Goal: Task Accomplishment & Management: Manage account settings

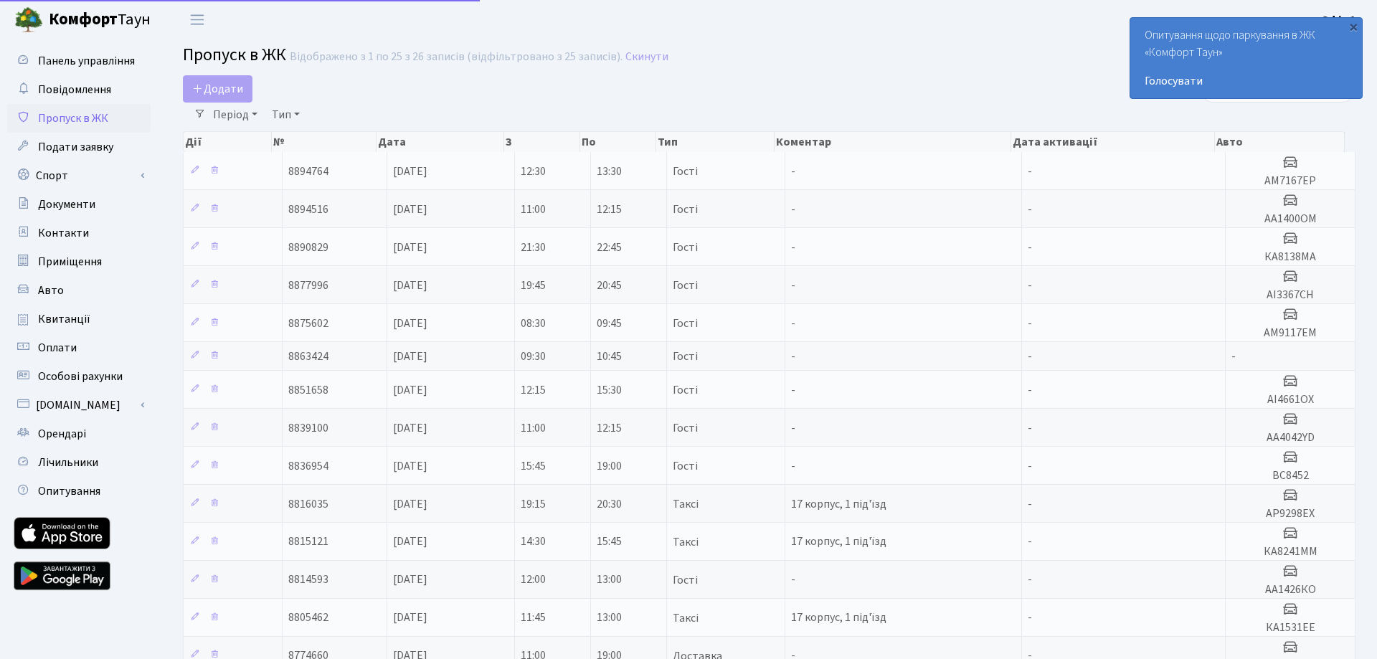
select select "25"
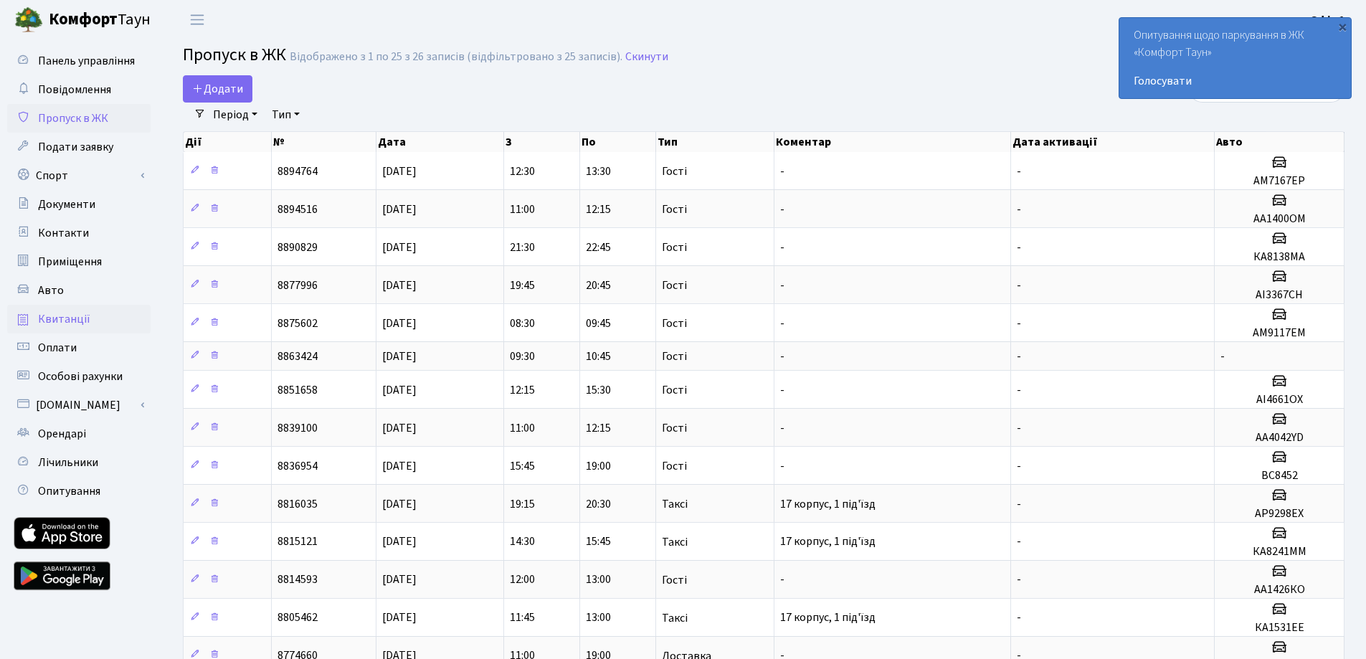
click at [72, 306] on link "Квитанції" at bounding box center [78, 319] width 143 height 29
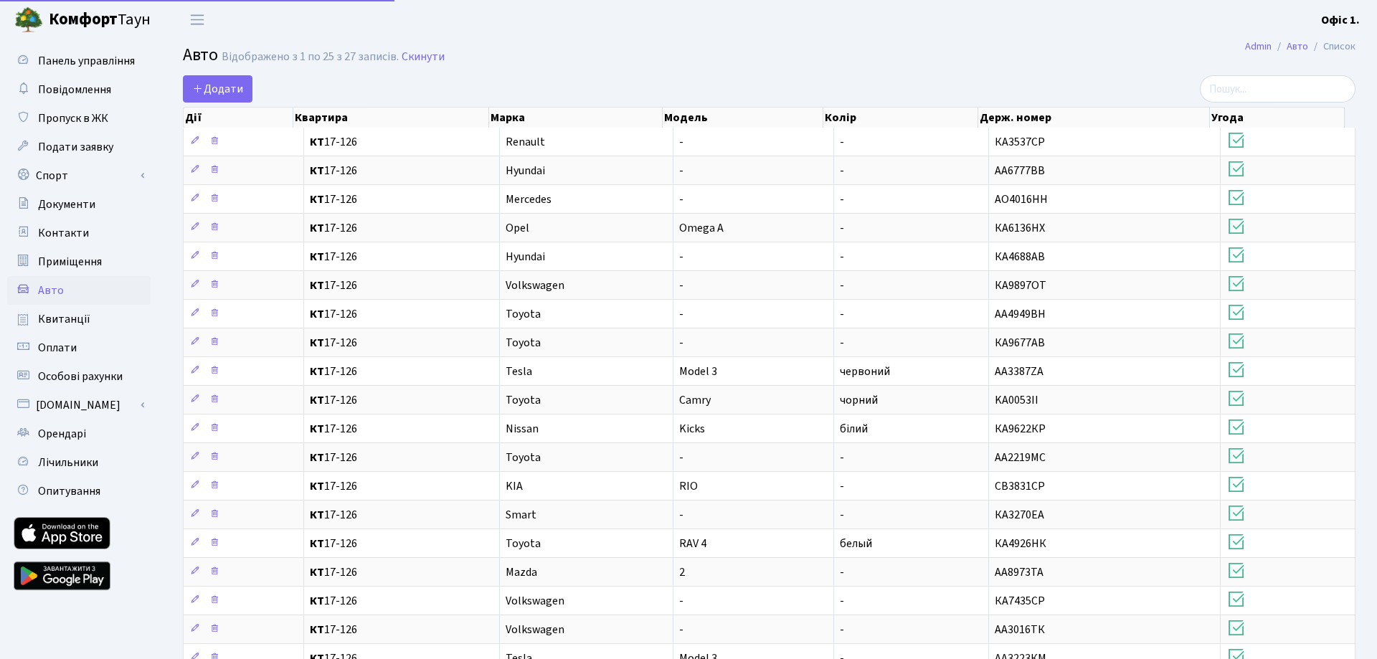
select select "25"
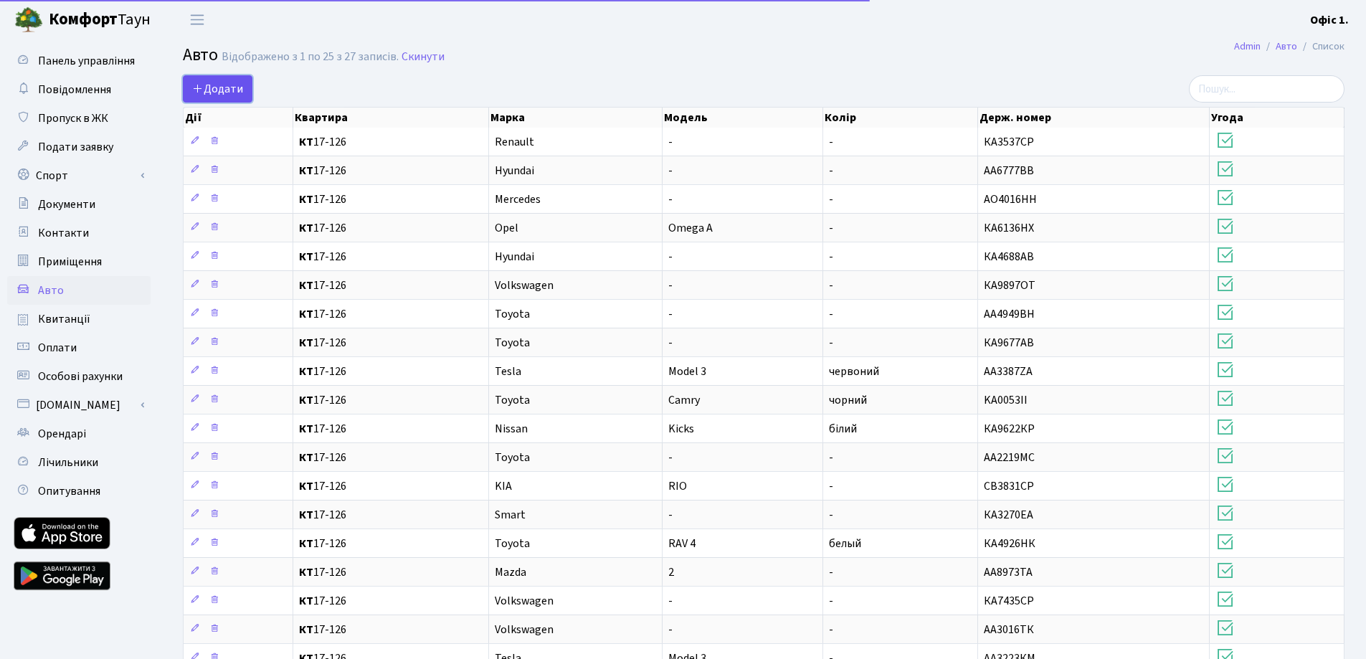
click at [227, 94] on span "Додати" at bounding box center [217, 89] width 51 height 16
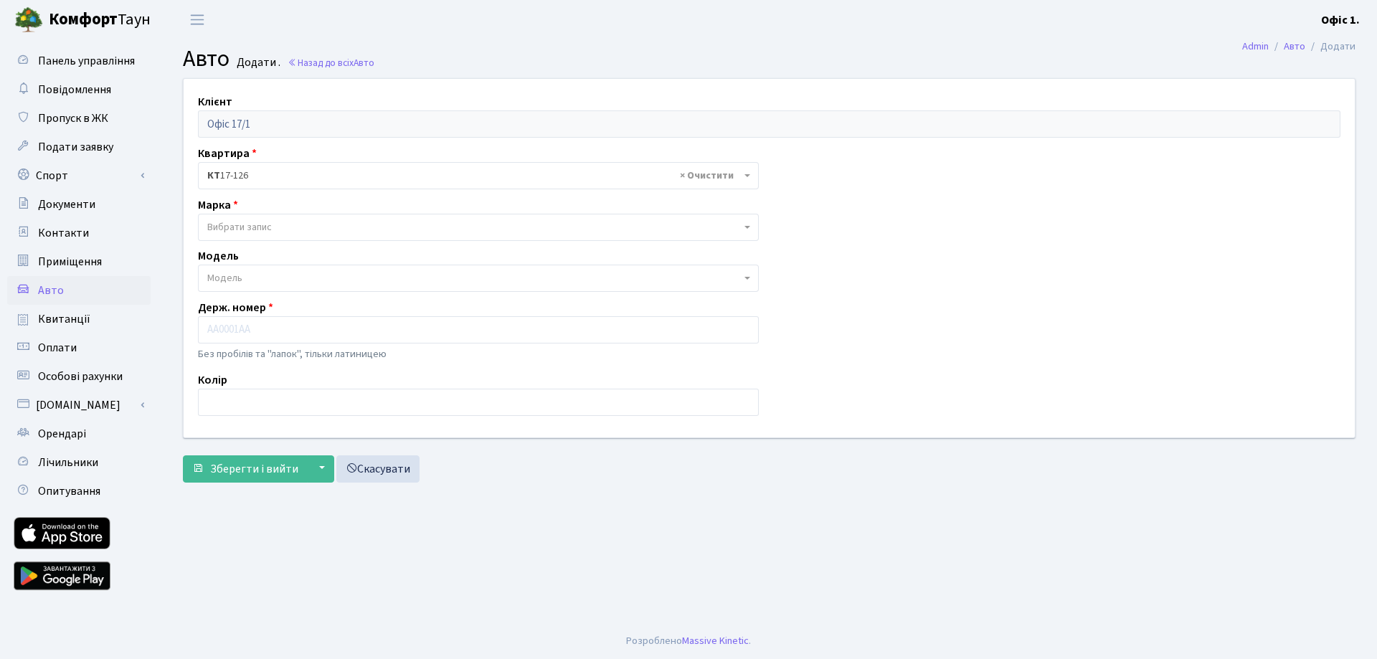
click at [549, 230] on span "Вибрати запис" at bounding box center [474, 227] width 534 height 14
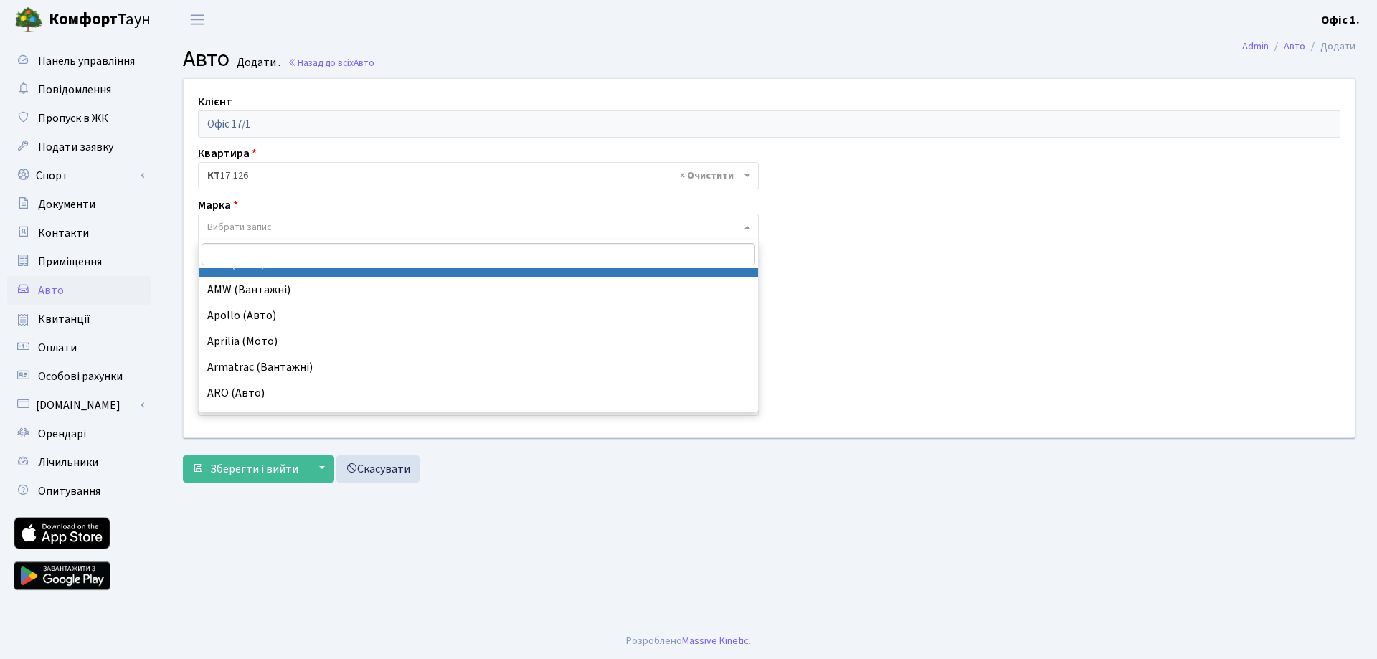
click at [338, 250] on input "search" at bounding box center [479, 254] width 554 height 22
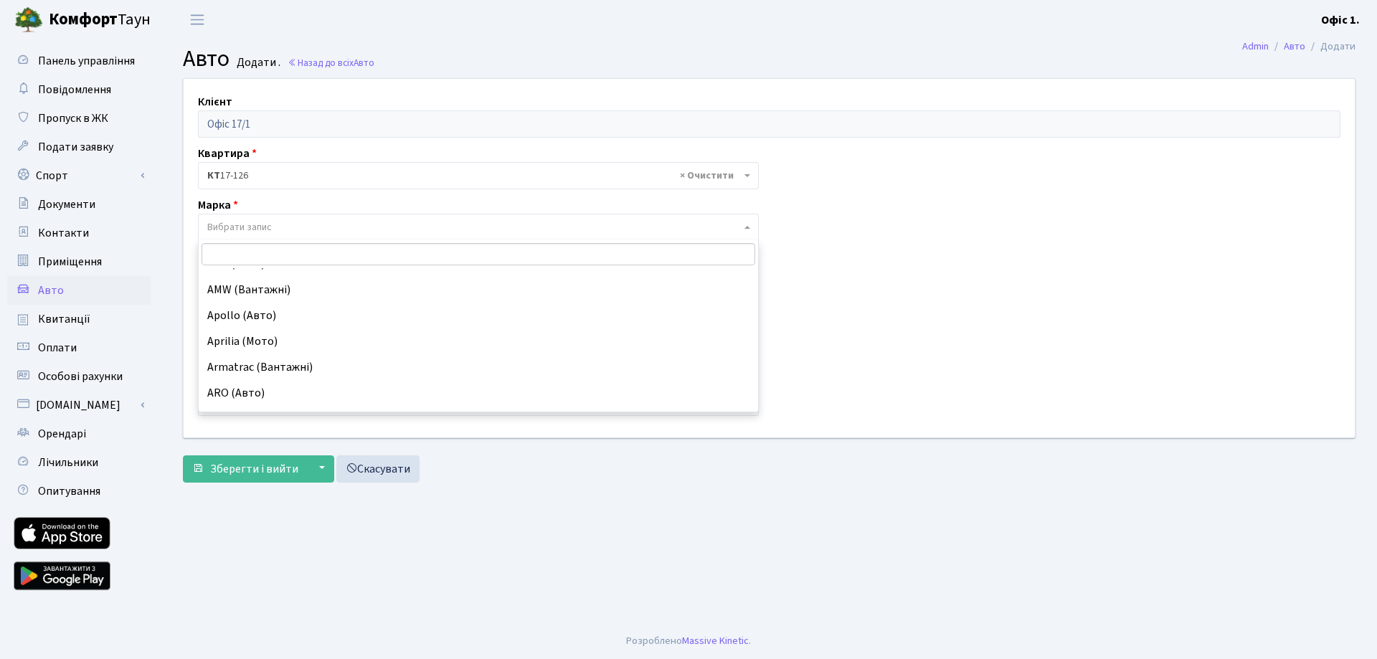
scroll to position [0, 0]
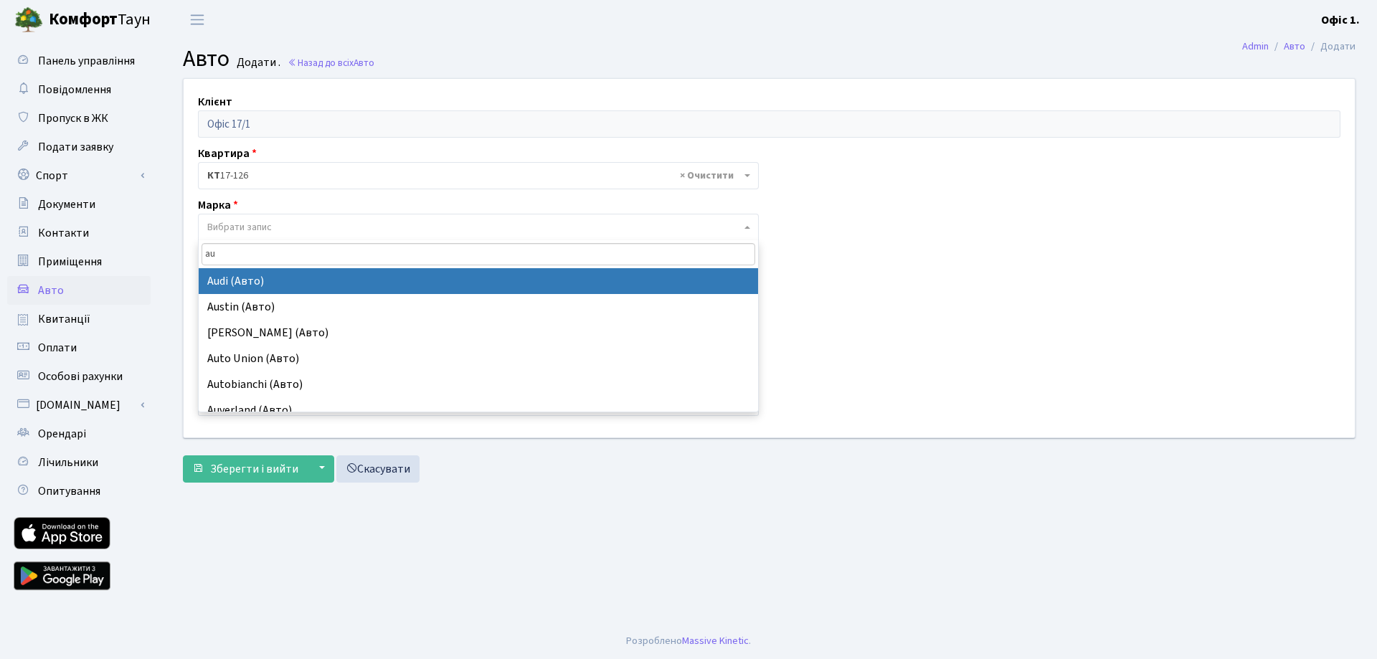
type input "au"
select select "13"
select select
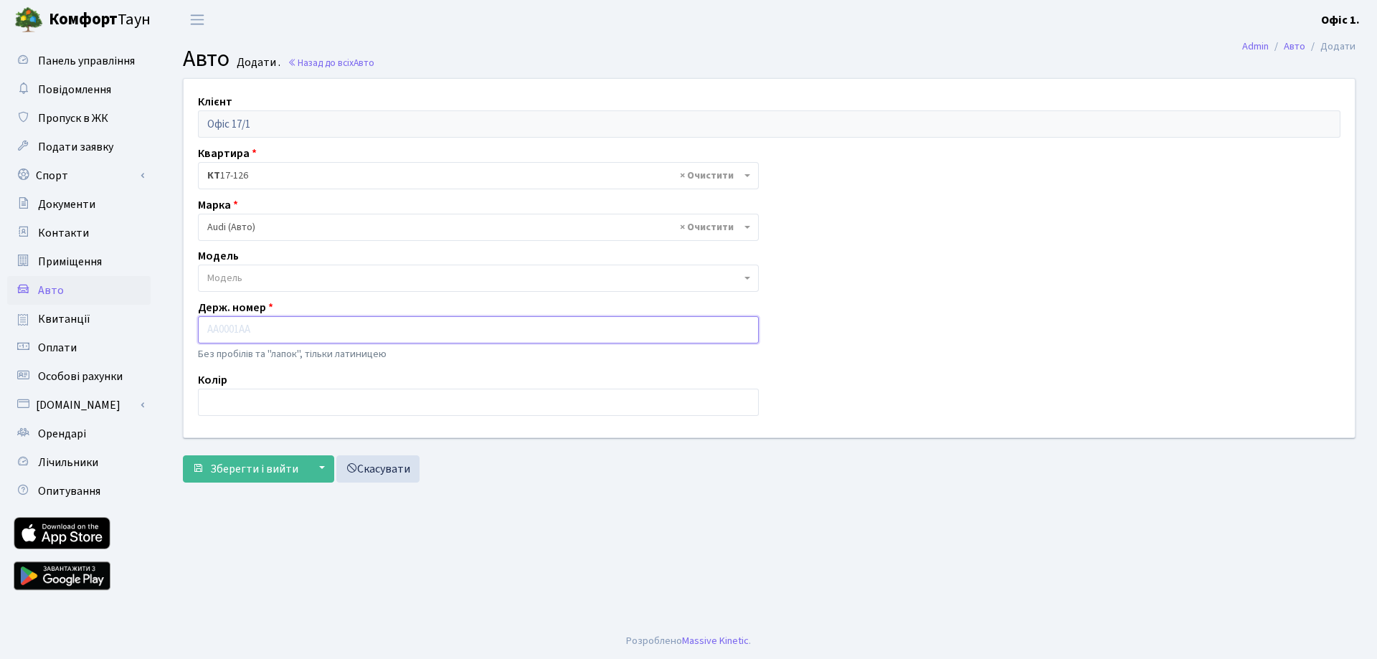
click at [255, 317] on input "text" at bounding box center [478, 329] width 561 height 27
paste input "КА1132НН"
type input "КА1132НН"
click at [278, 278] on span "Модель" at bounding box center [474, 278] width 534 height 14
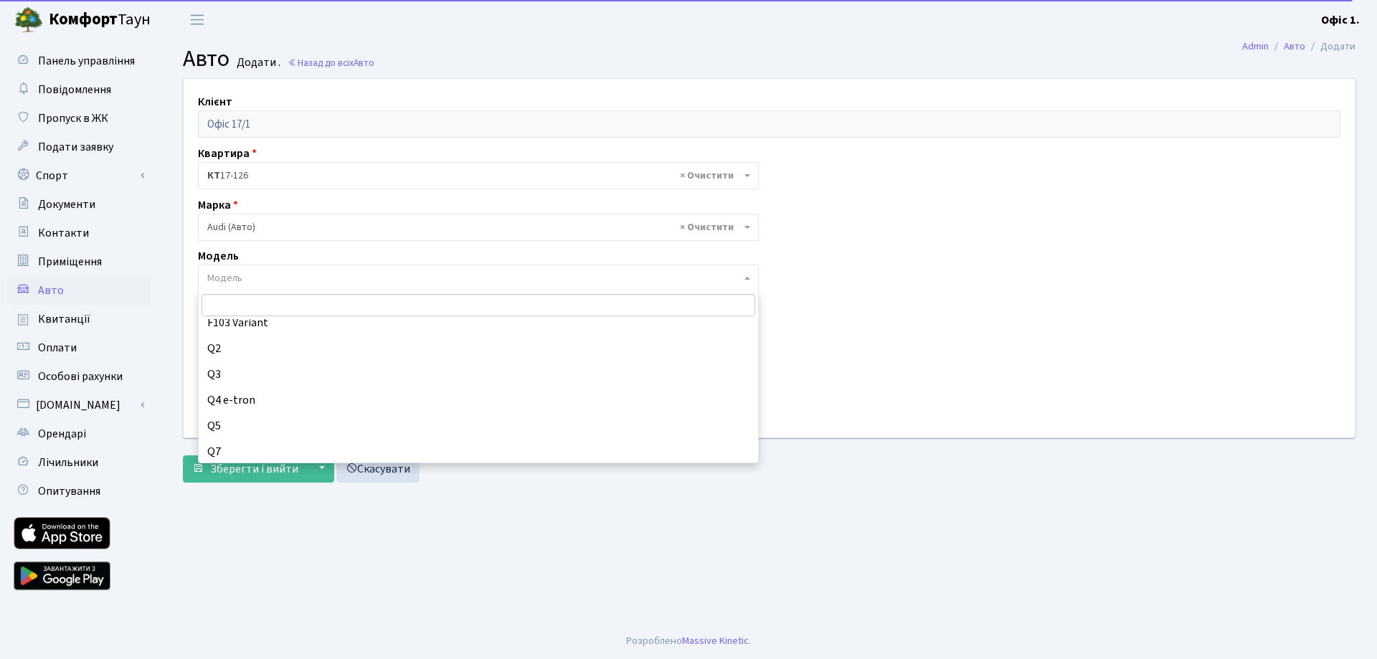
scroll to position [886, 0]
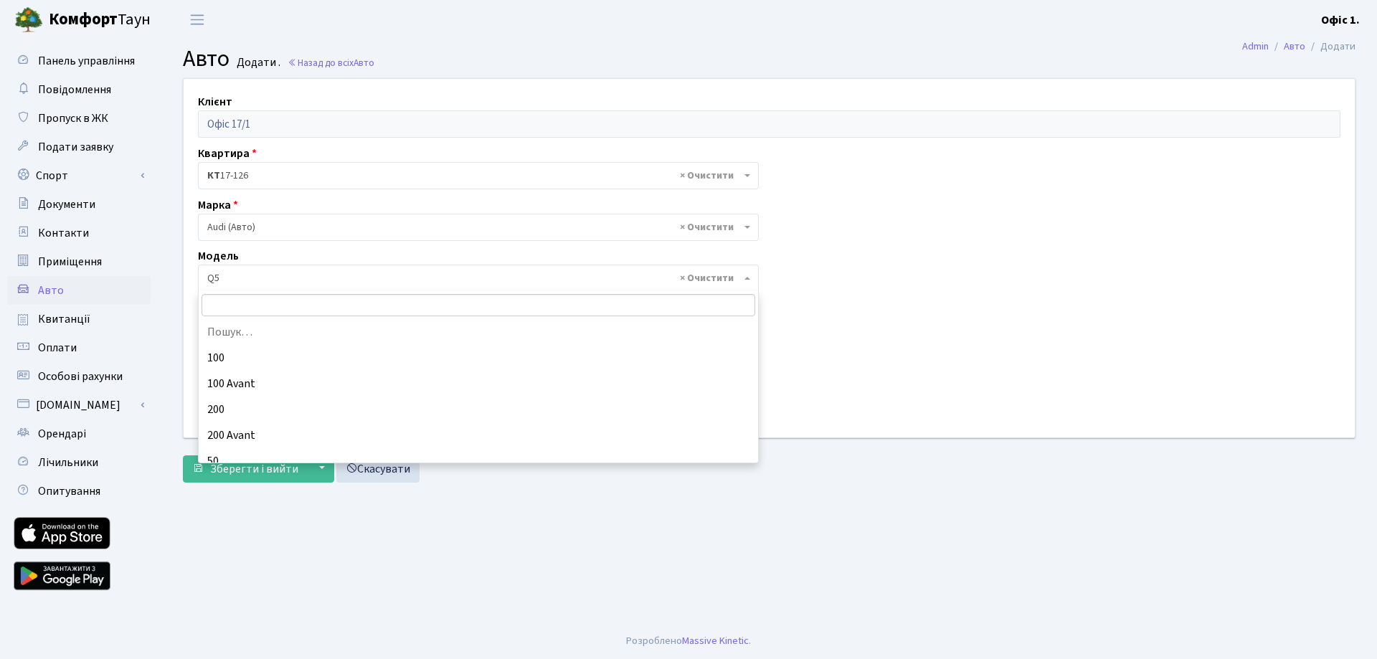
click at [291, 278] on span "× Q5" at bounding box center [474, 278] width 534 height 14
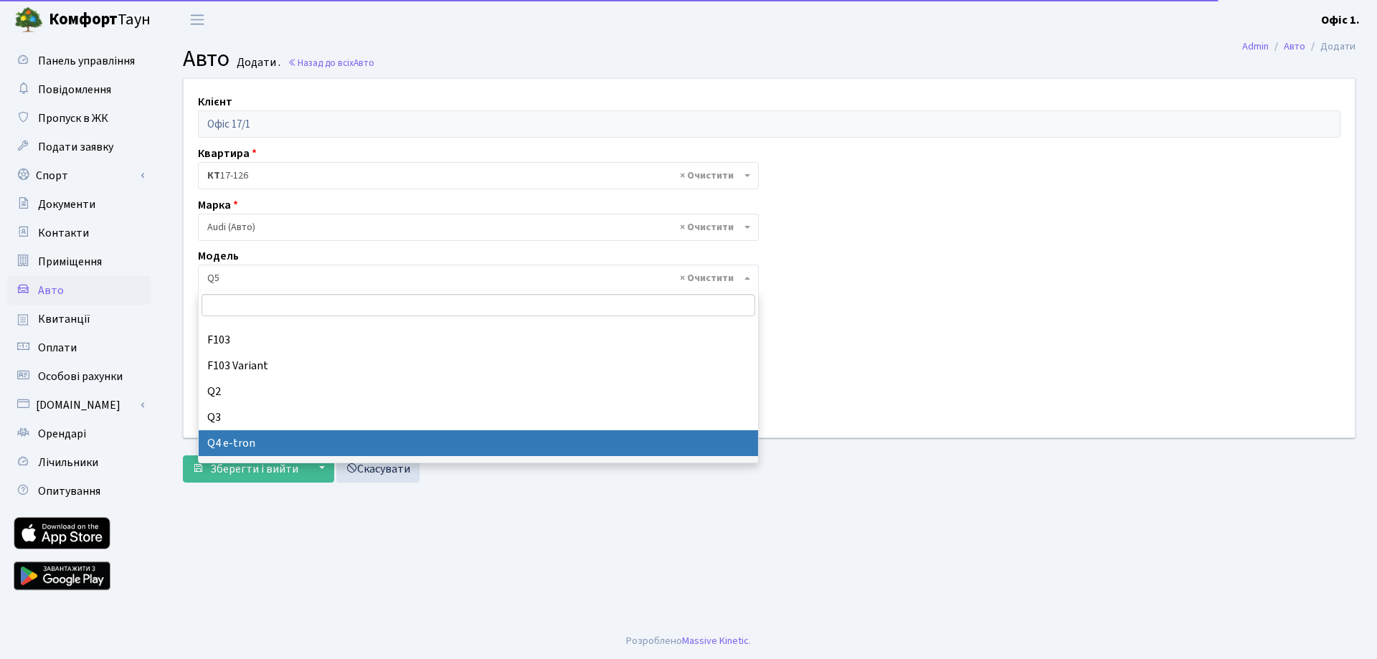
scroll to position [843, 0]
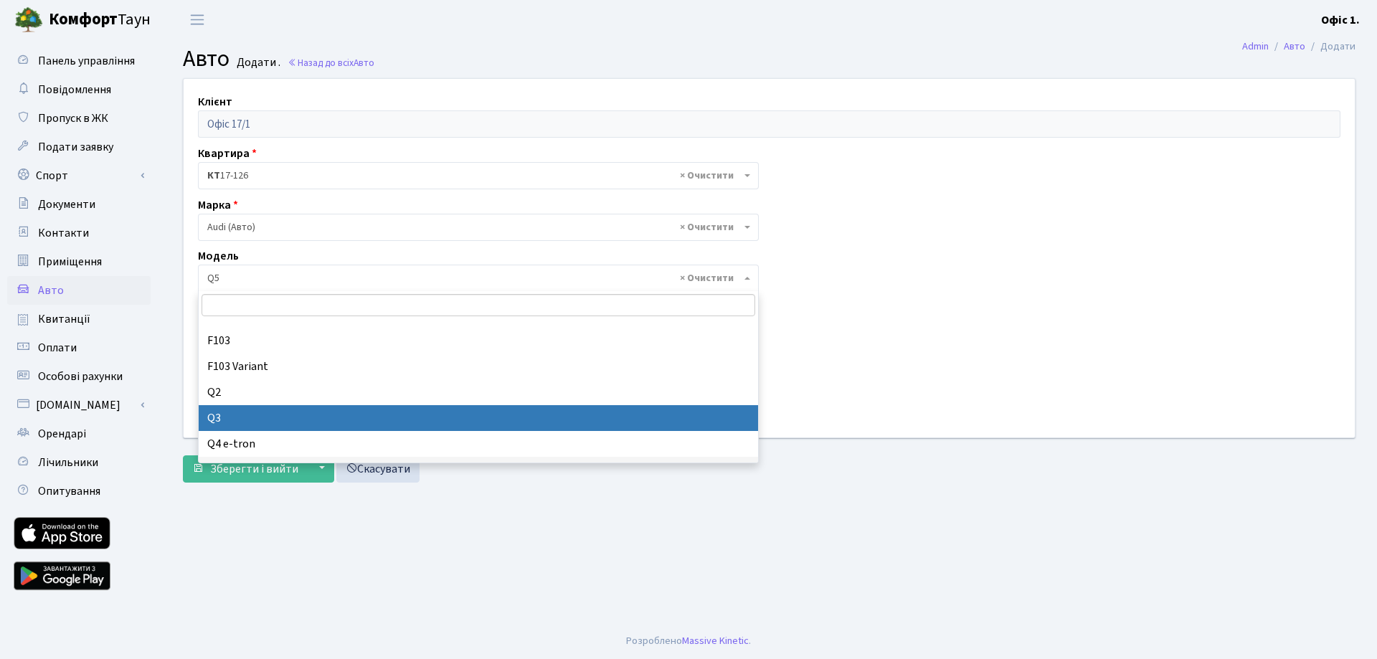
select select "171"
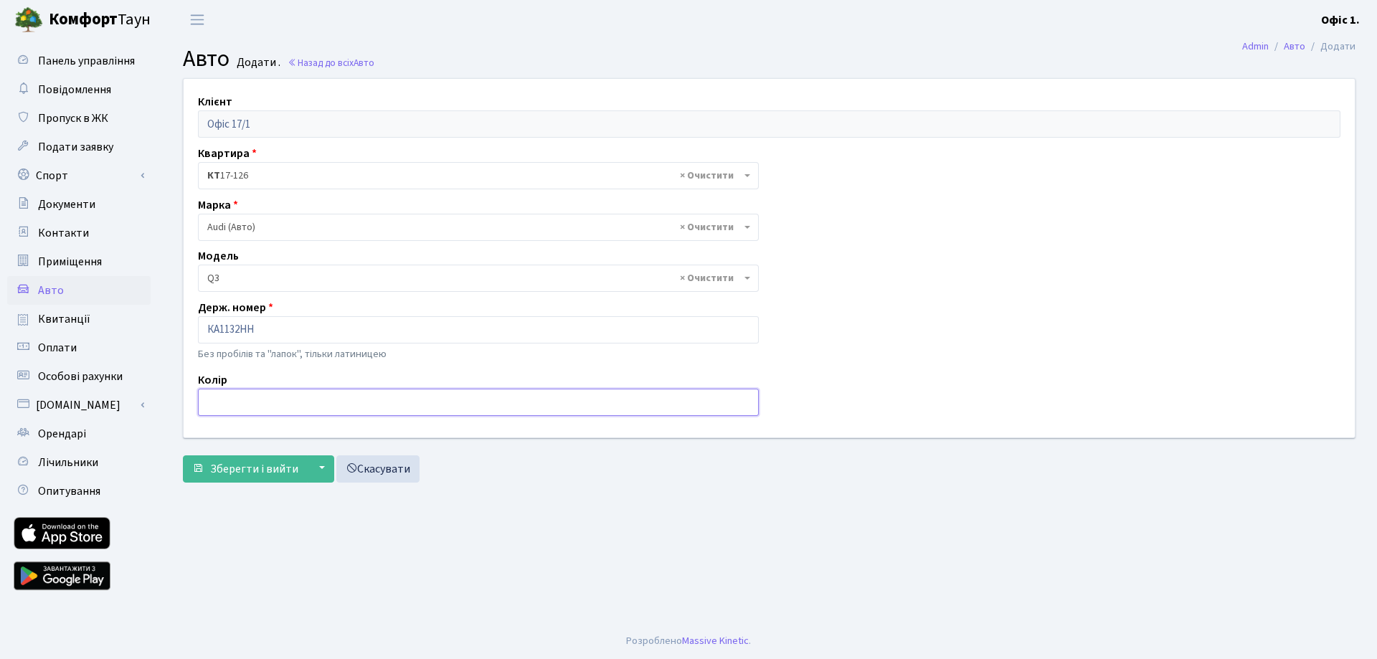
click at [286, 392] on input "text" at bounding box center [478, 402] width 561 height 27
click at [256, 465] on span "Зберегти і вийти" at bounding box center [254, 469] width 88 height 16
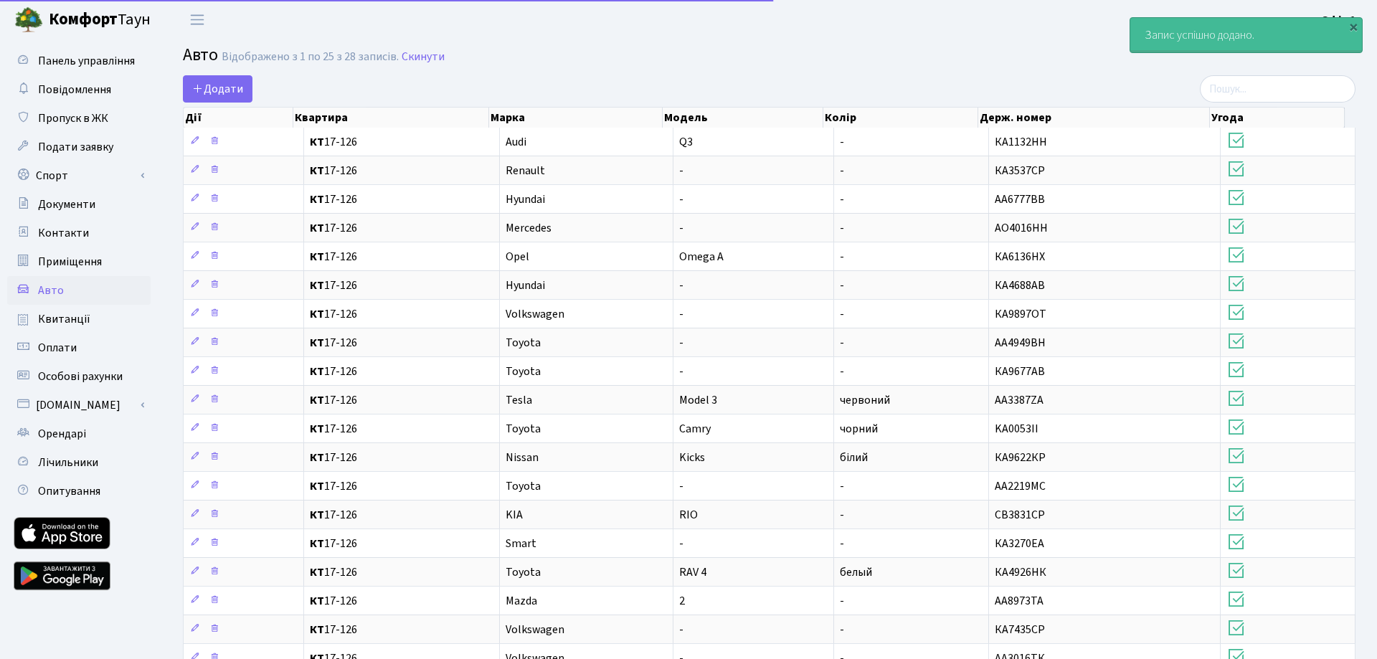
select select "25"
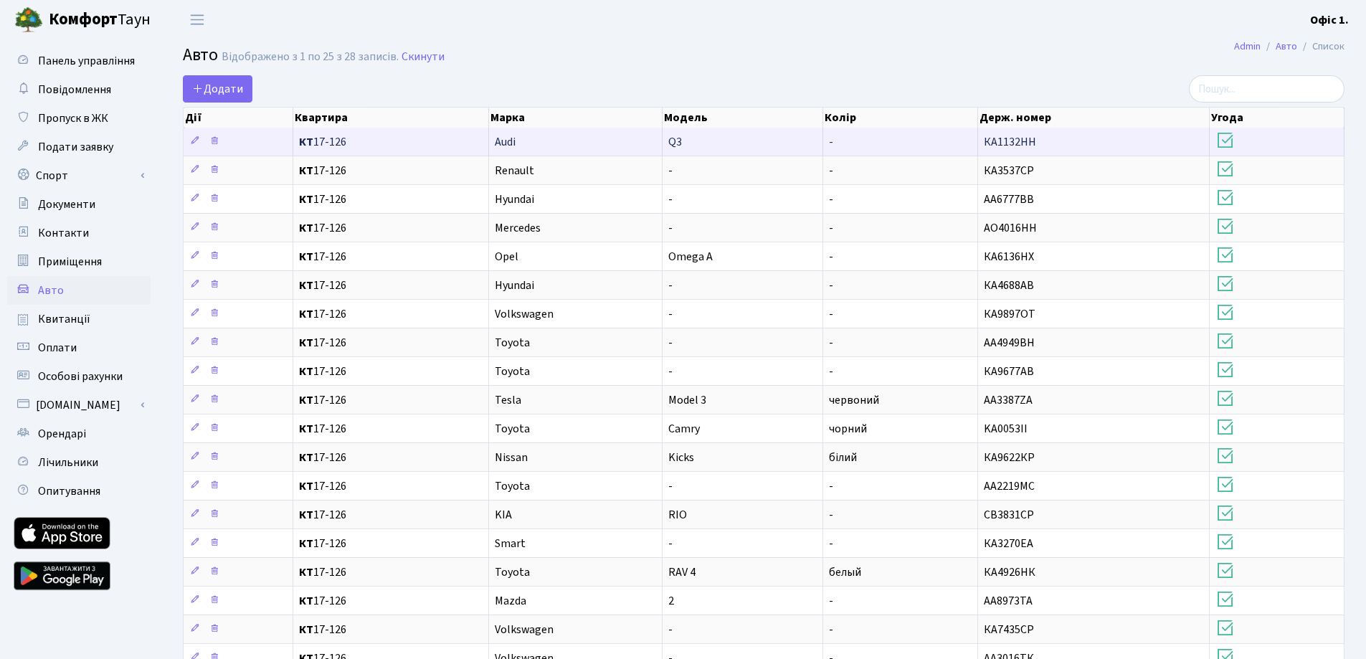
click at [1044, 147] on td "КА1132НН" at bounding box center [1094, 142] width 232 height 28
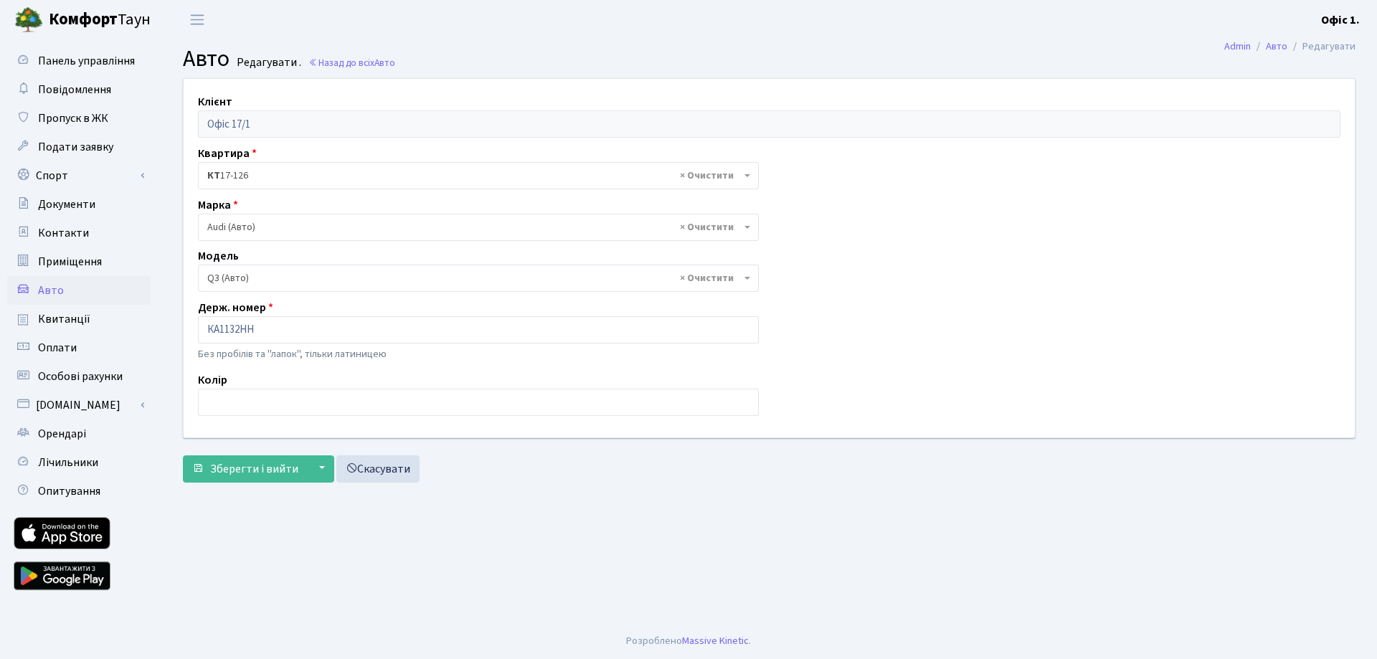
select select "171"
drag, startPoint x: 259, startPoint y: 328, endPoint x: 189, endPoint y: 325, distance: 70.4
click at [189, 325] on div "Держ. номер КА1132НН Без пробілів та "лапок", тільки латиницею" at bounding box center [478, 332] width 582 height 66
paste input "С8452ТР"
type input "ВС8452ТР"
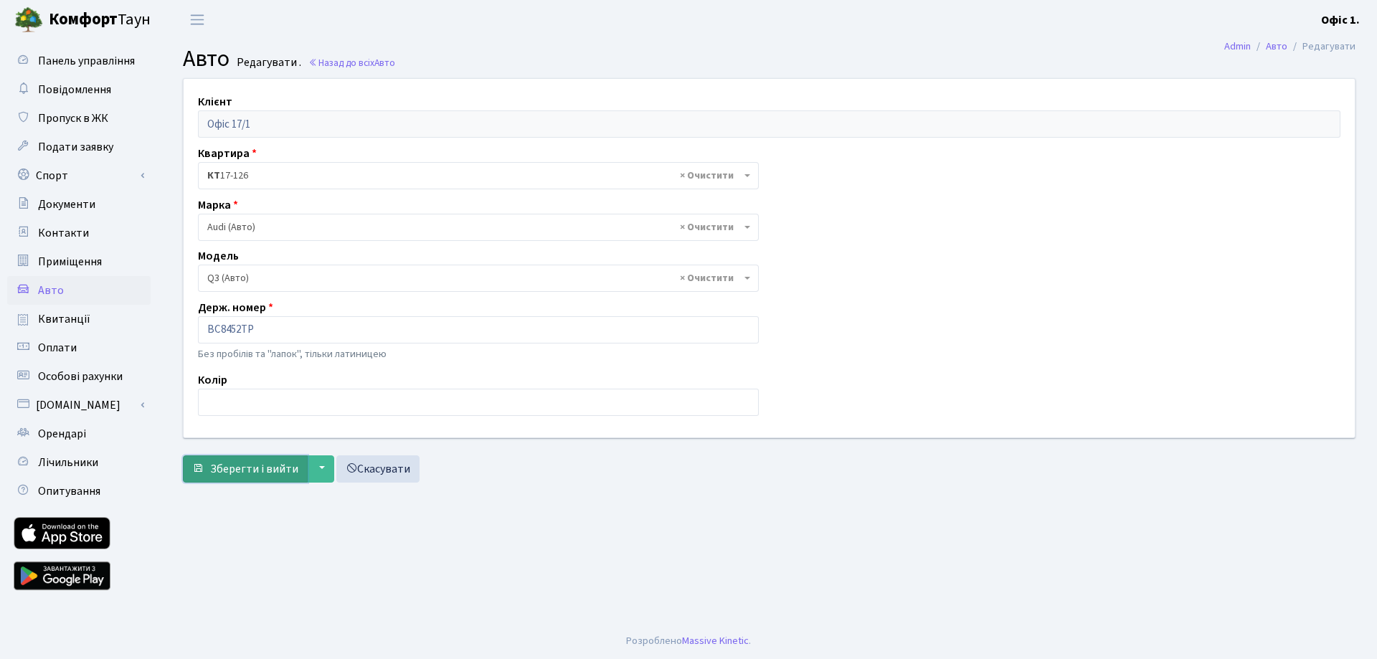
click at [262, 464] on span "Зберегти і вийти" at bounding box center [254, 469] width 88 height 16
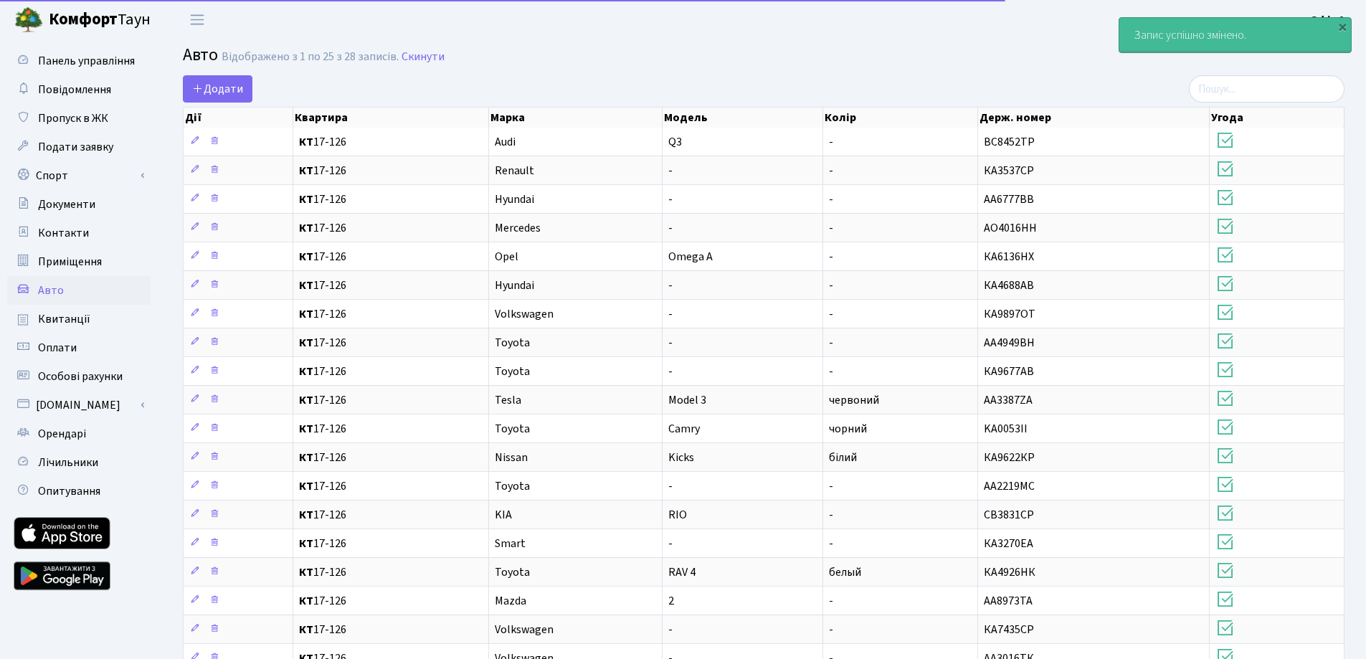
select select "25"
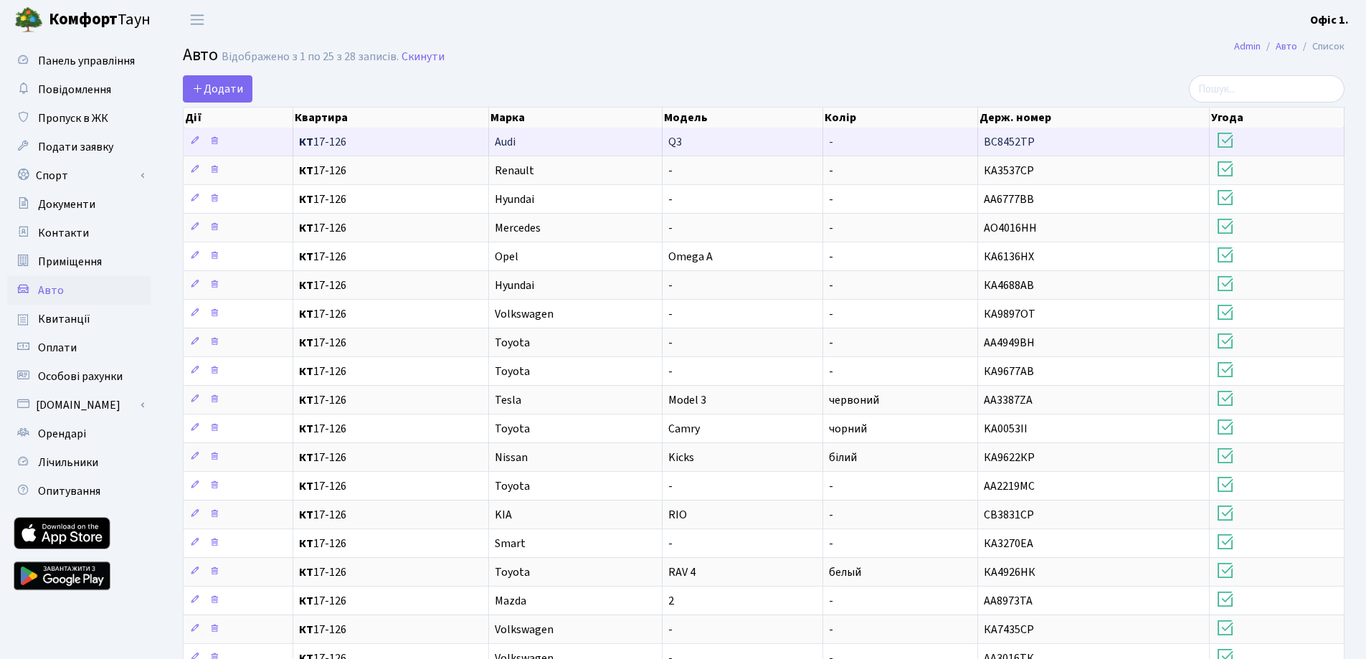
click at [406, 146] on span "КТ 17-126" at bounding box center [390, 141] width 183 height 11
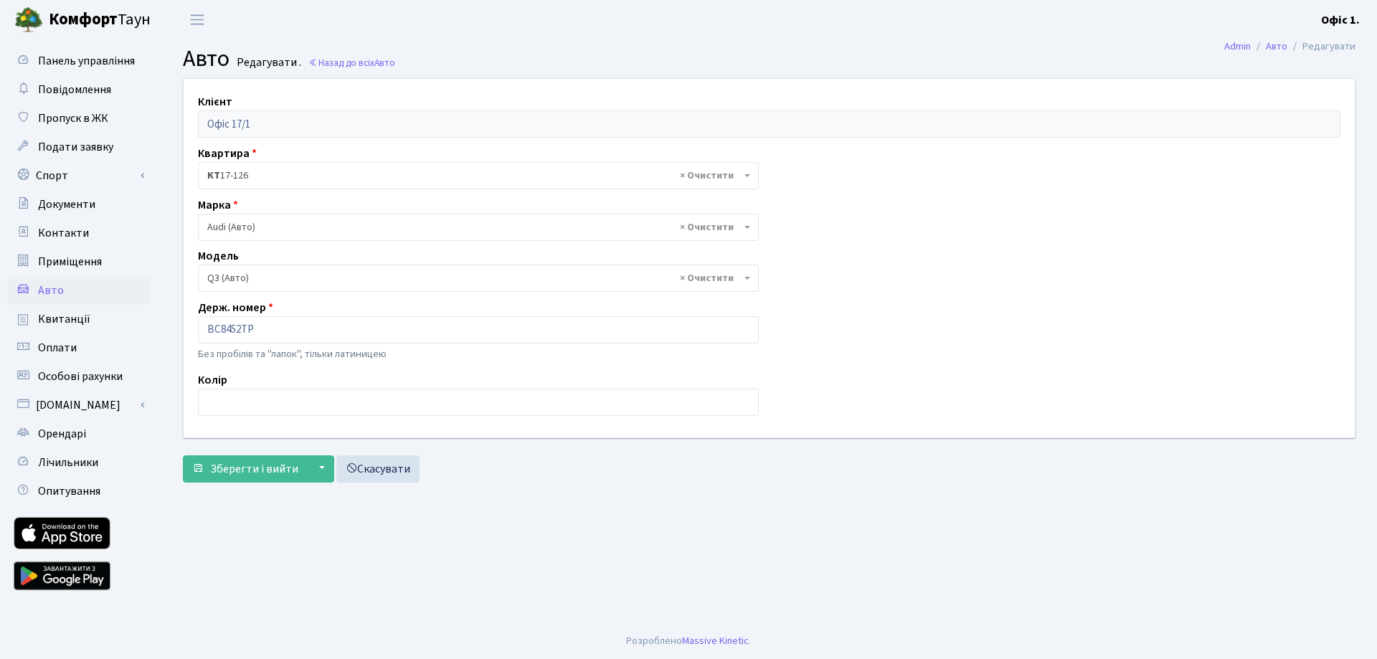
select select "171"
click at [407, 407] on input "text" at bounding box center [478, 402] width 561 height 27
type input "сірий"
click at [271, 461] on span "Зберегти і вийти" at bounding box center [254, 469] width 88 height 16
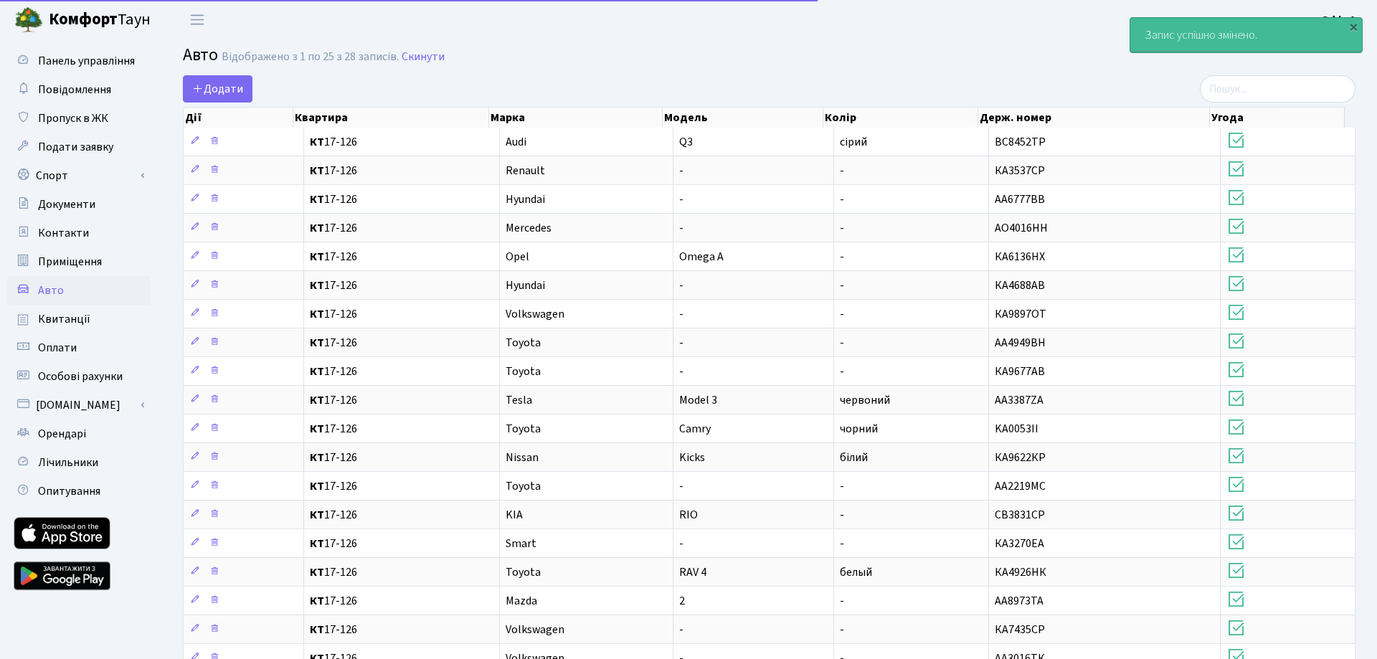
select select "25"
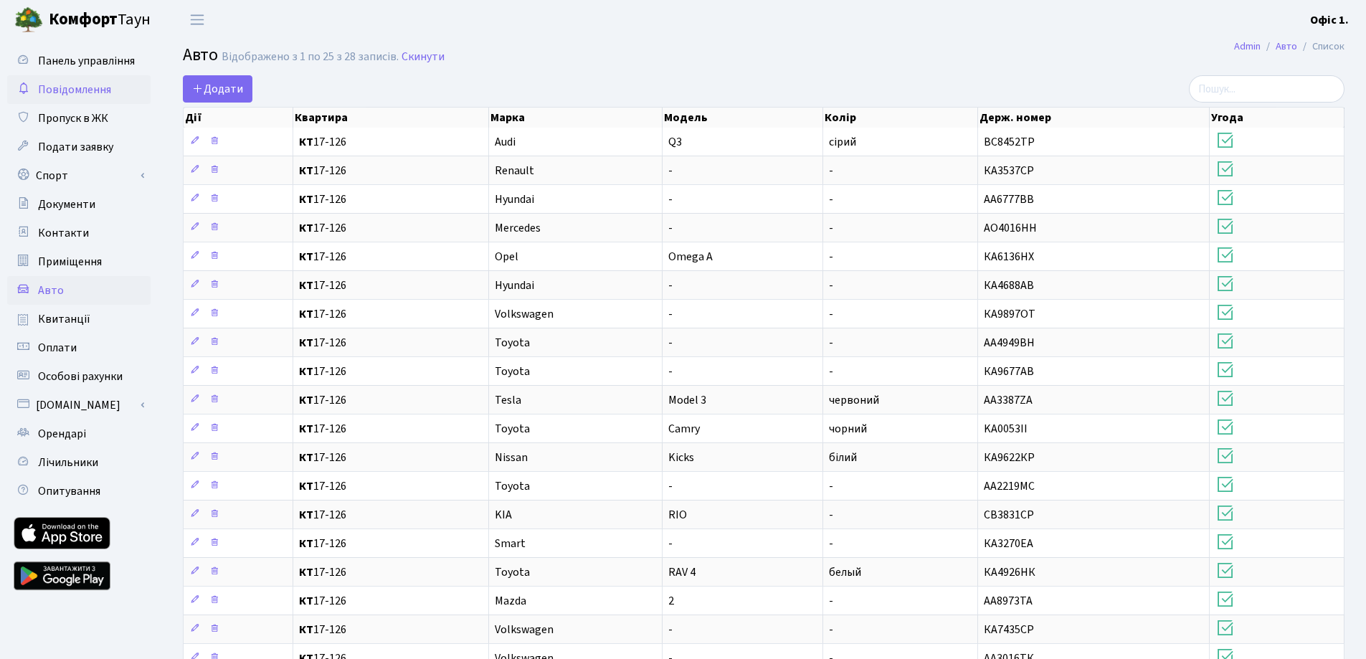
click at [86, 97] on span "Повідомлення" at bounding box center [74, 90] width 73 height 16
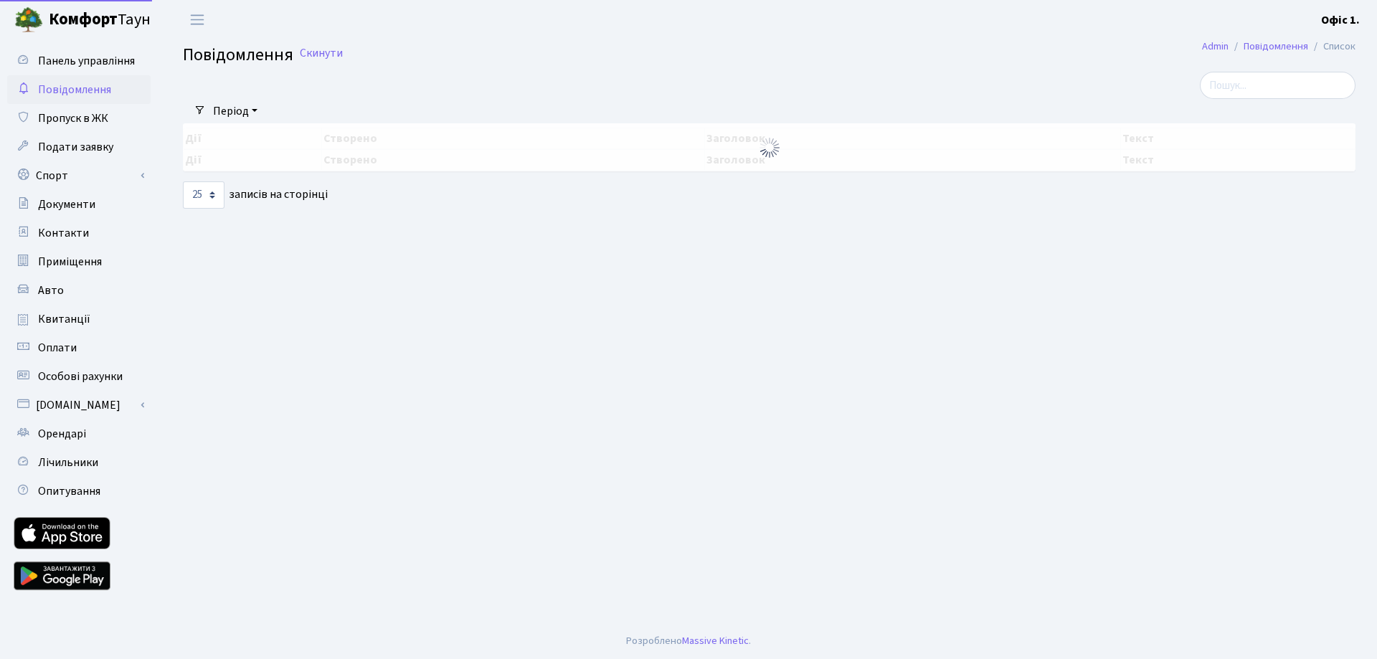
select select "25"
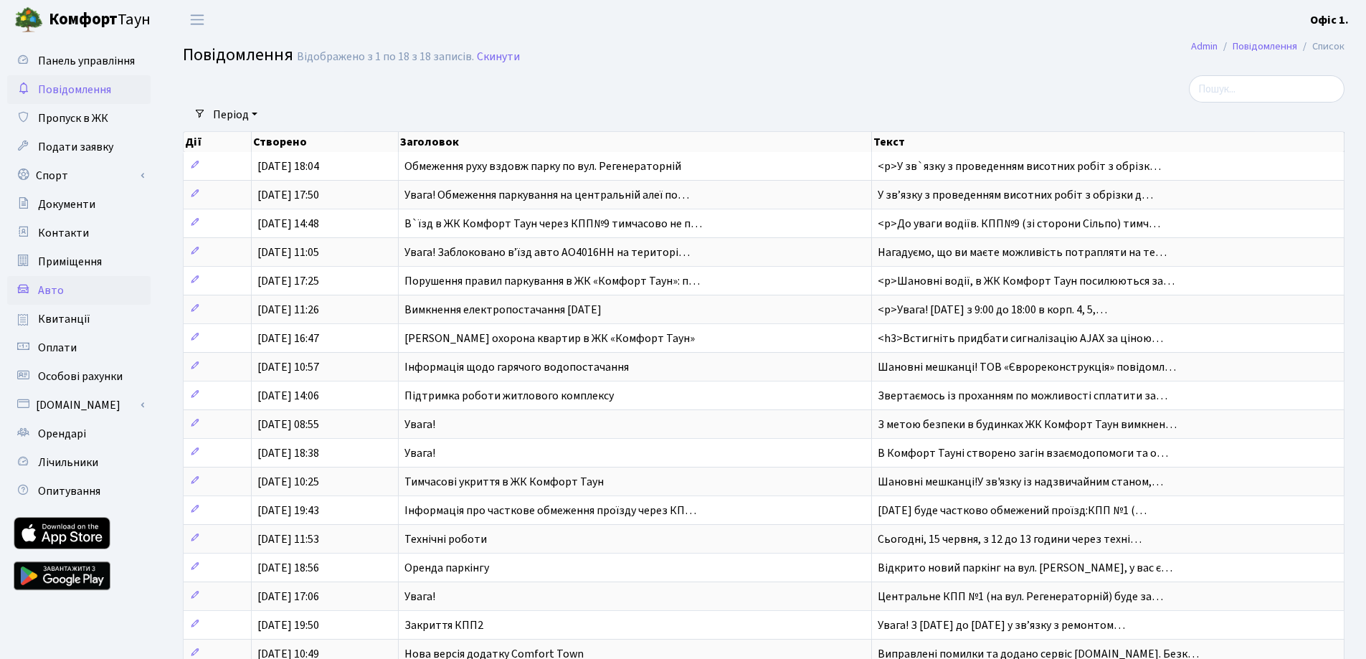
click at [69, 287] on link "Авто" at bounding box center [78, 290] width 143 height 29
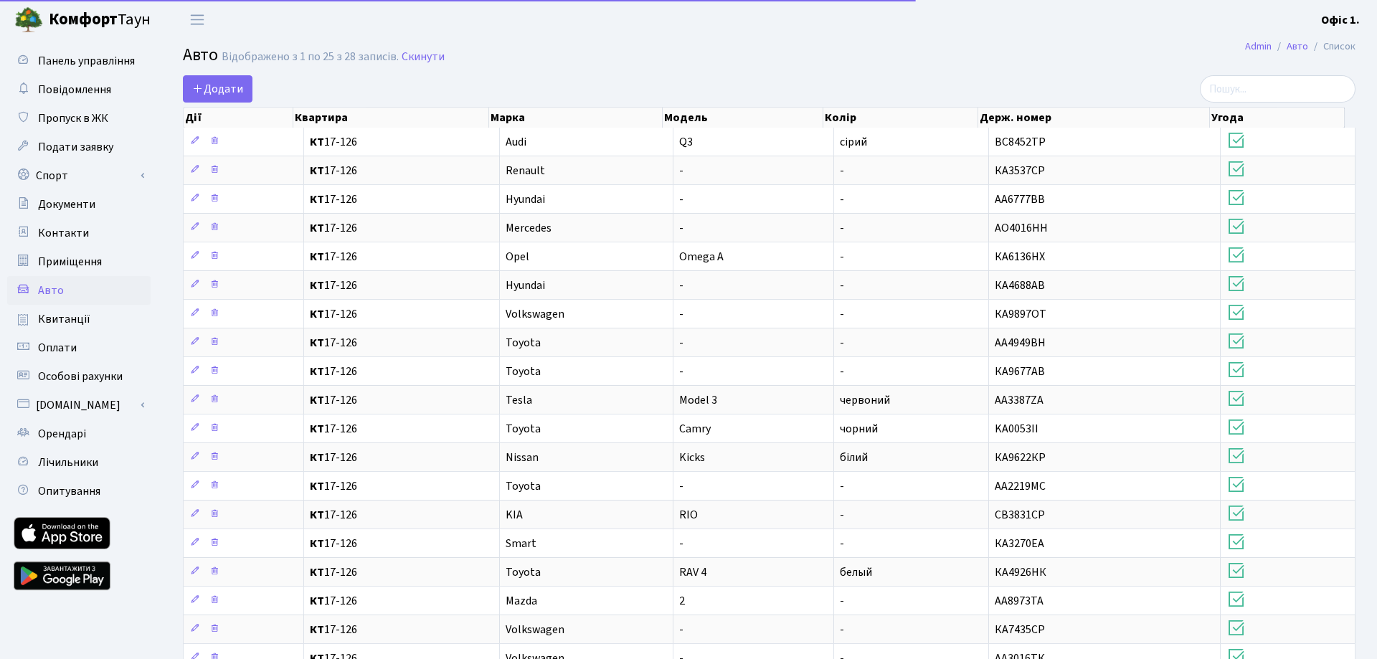
select select "25"
